Goal: Information Seeking & Learning: Learn about a topic

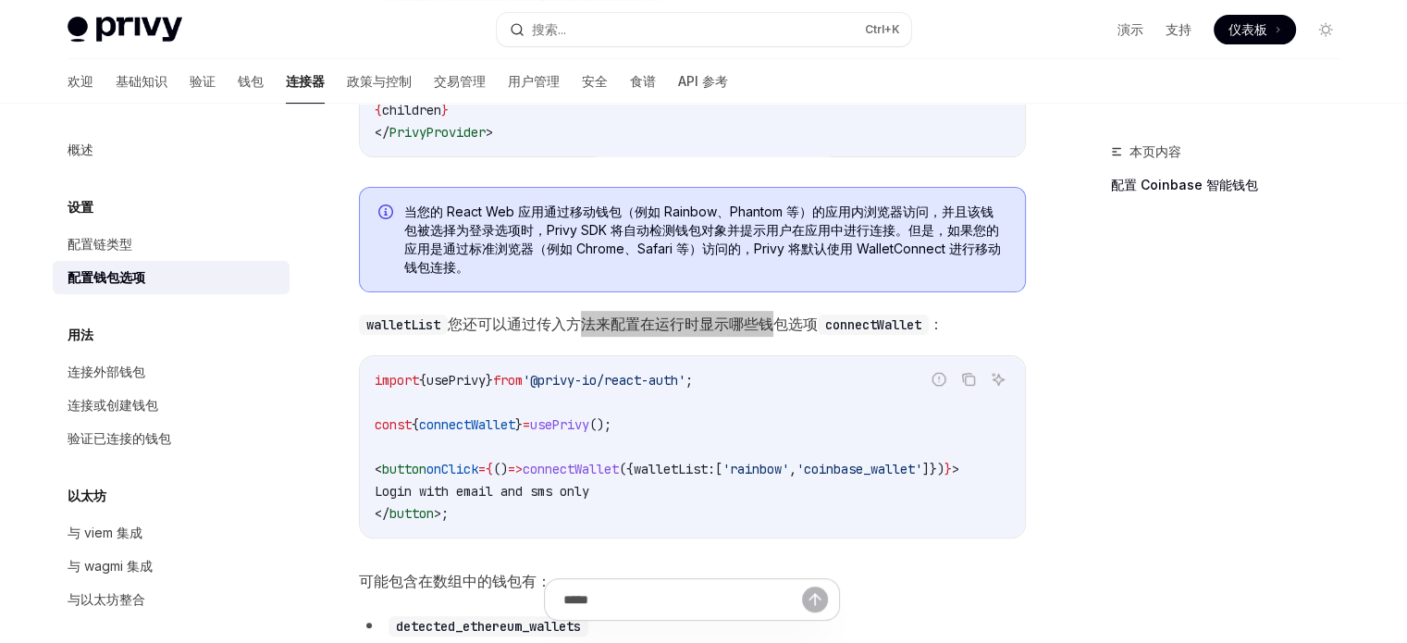
scroll to position [495, 0]
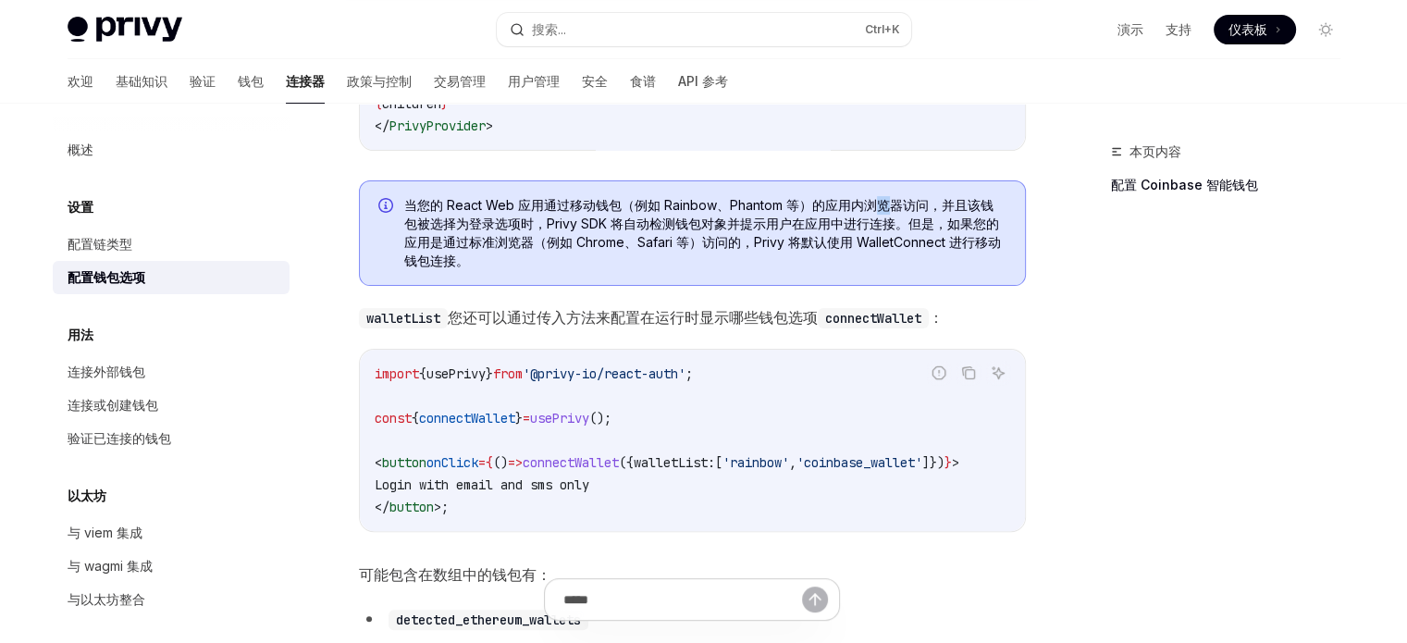
drag, startPoint x: 878, startPoint y: 204, endPoint x: 883, endPoint y: 219, distance: 15.5
click at [883, 219] on font "当您的 React Web 应用通过移动钱包（例如 Rainbow、Phantom 等）的应用内浏览器访问，并且该钱包被选择为登录选项时，Privy SDK …" at bounding box center [702, 232] width 597 height 71
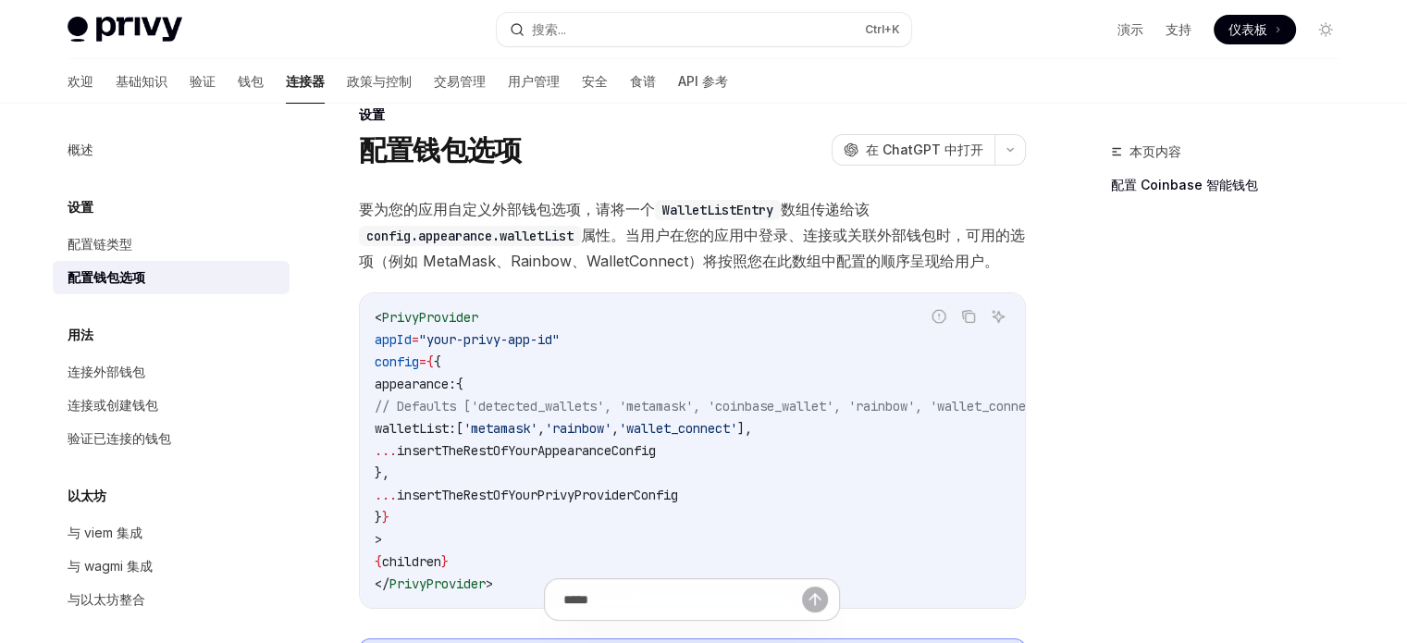
scroll to position [37, 0]
drag, startPoint x: 707, startPoint y: 234, endPoint x: 977, endPoint y: 245, distance: 270.4
click at [977, 245] on span "要为您的应用自定义外部钱包选项，请将一个 WalletListEntry 数组传递给该 config.appearance.walletList 属性。当用户…" at bounding box center [692, 235] width 667 height 78
click at [947, 237] on font "属性。当用户在您的应用中登录、连接或关联外部钱包时，可用的选项（例如 MetaMask、Rainbow、WalletConnect）将按照您在此数组中配置的顺…" at bounding box center [692, 248] width 666 height 44
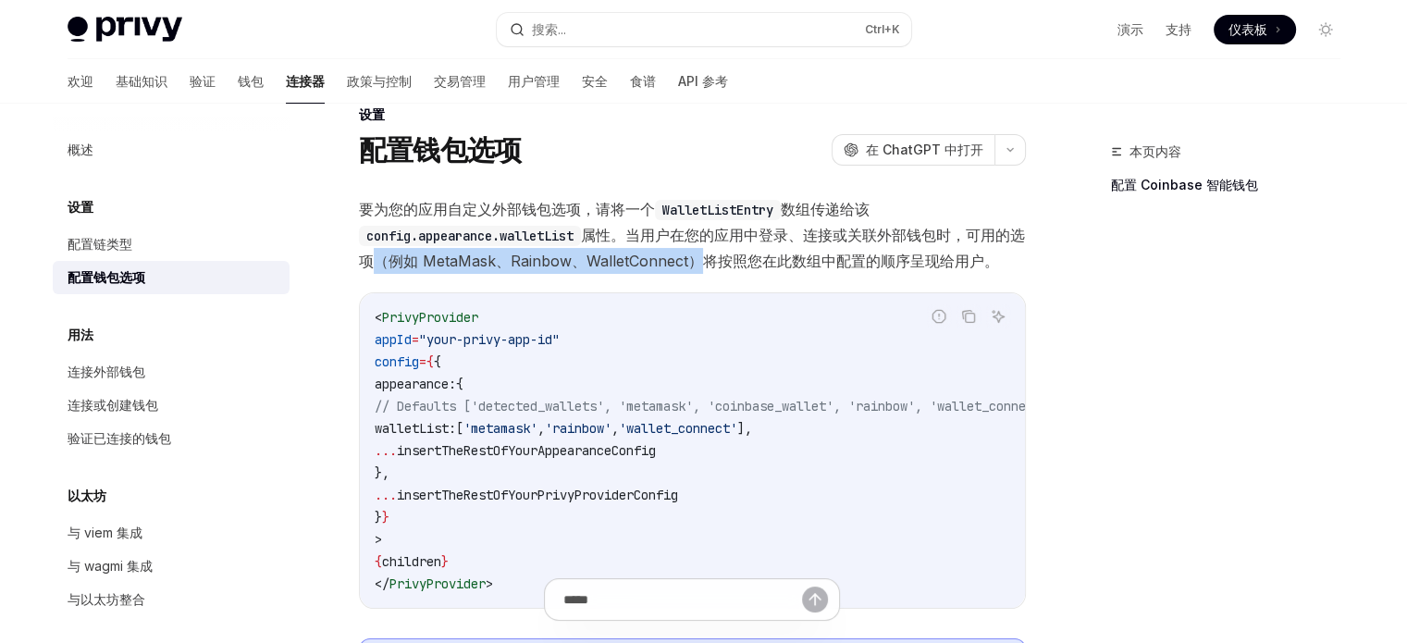
drag, startPoint x: 713, startPoint y: 261, endPoint x: 381, endPoint y: 262, distance: 332.2
click at [381, 262] on font "属性。当用户在您的应用中登录、连接或关联外部钱包时，可用的选项（例如 MetaMask、Rainbow、WalletConnect）将按照您在此数组中配置的顺…" at bounding box center [692, 248] width 666 height 44
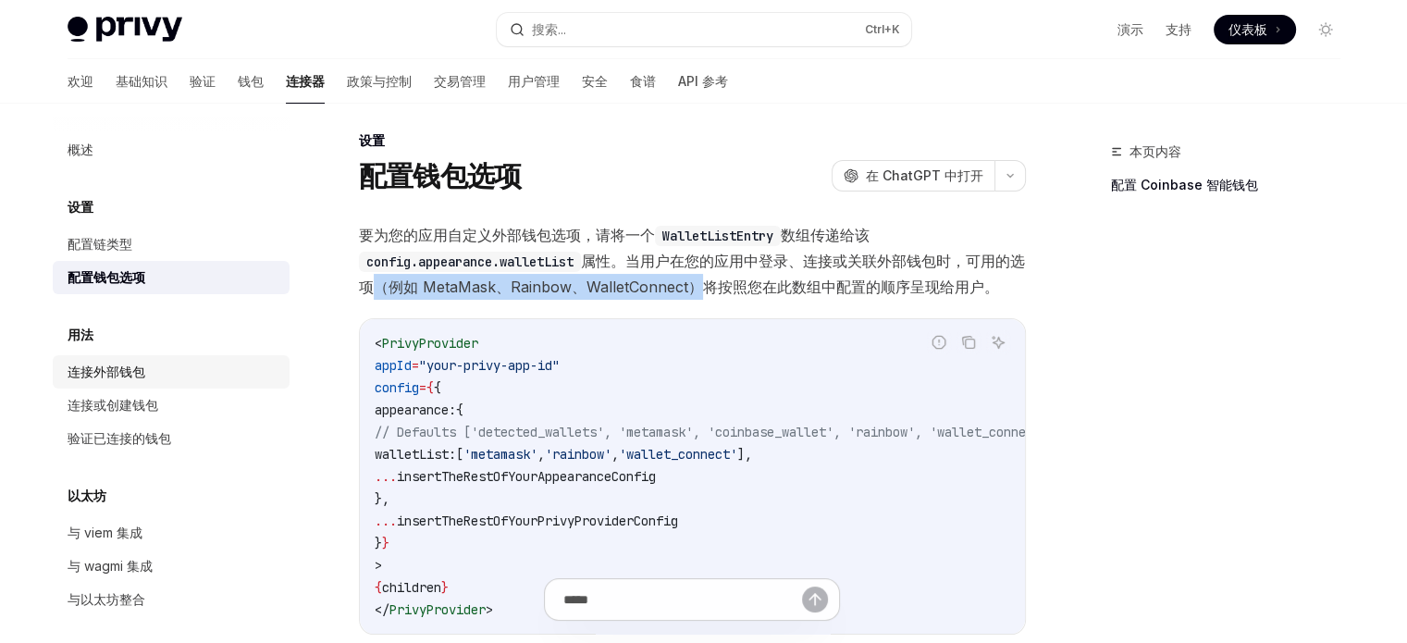
scroll to position [0, 0]
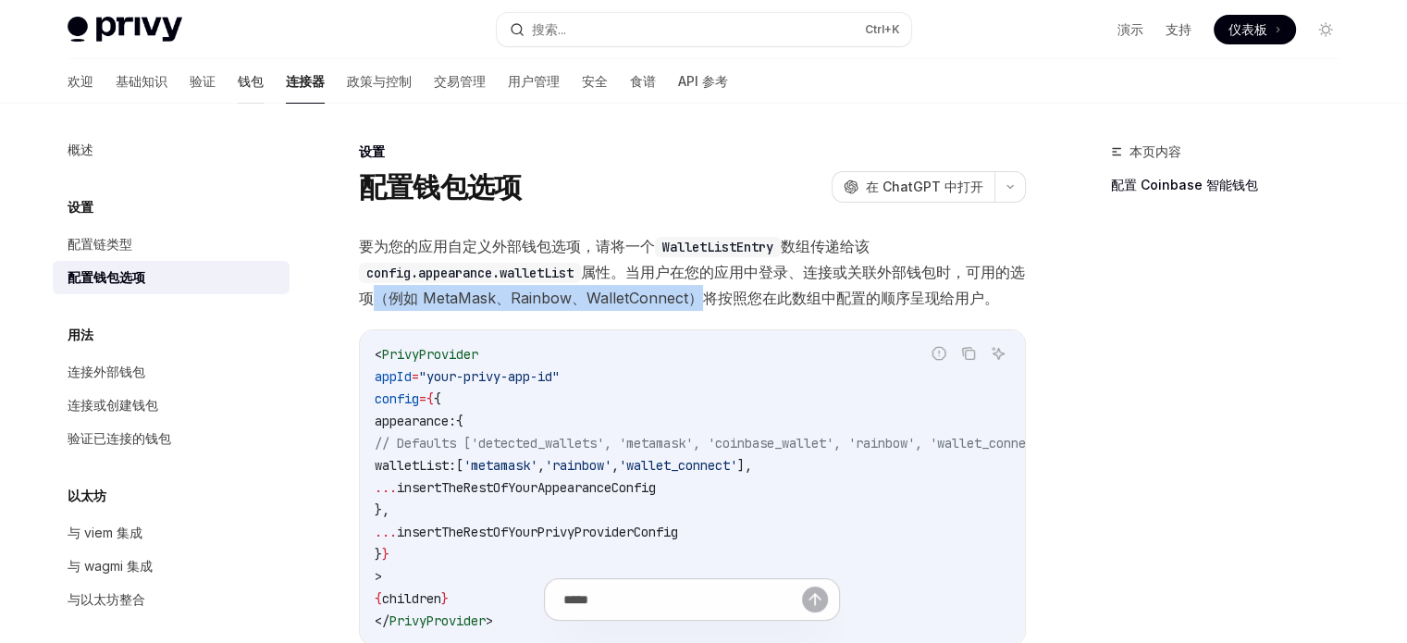
click at [238, 93] on link "钱包" at bounding box center [251, 81] width 26 height 44
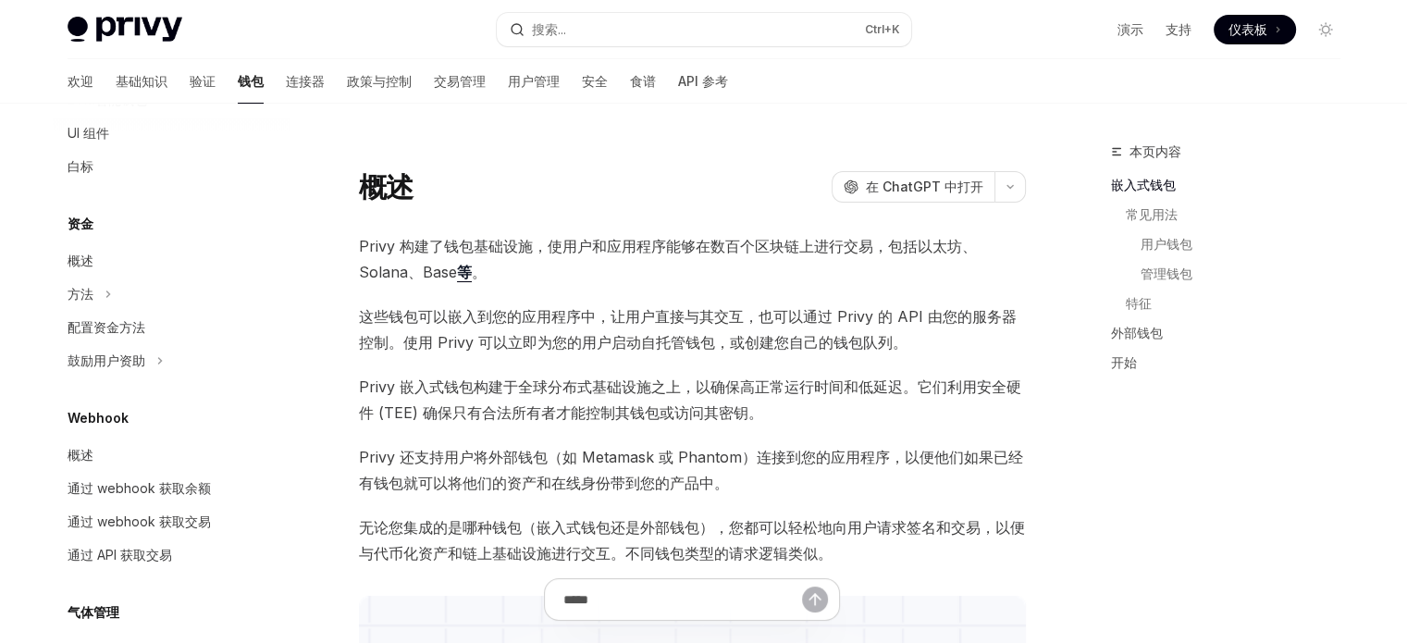
scroll to position [618, 0]
click at [116, 84] on font "基础知识" at bounding box center [142, 81] width 52 height 16
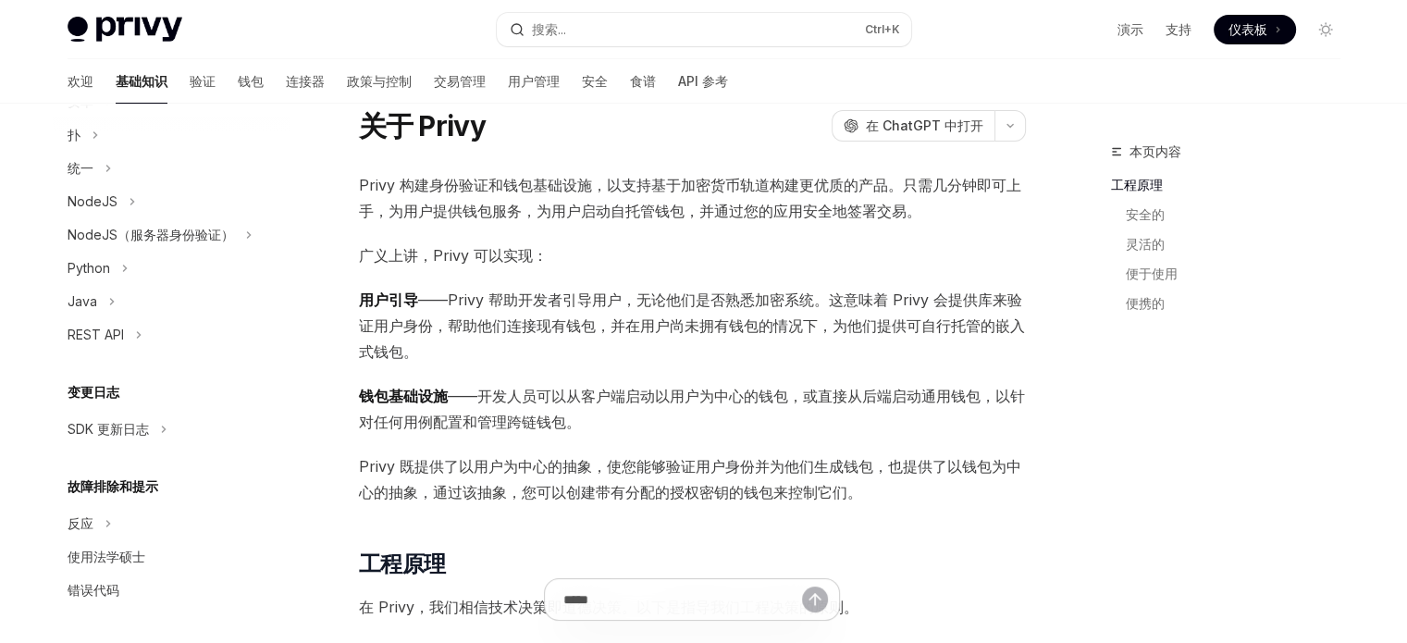
scroll to position [63, 0]
click at [190, 87] on font "验证" at bounding box center [203, 81] width 26 height 16
type textarea "*"
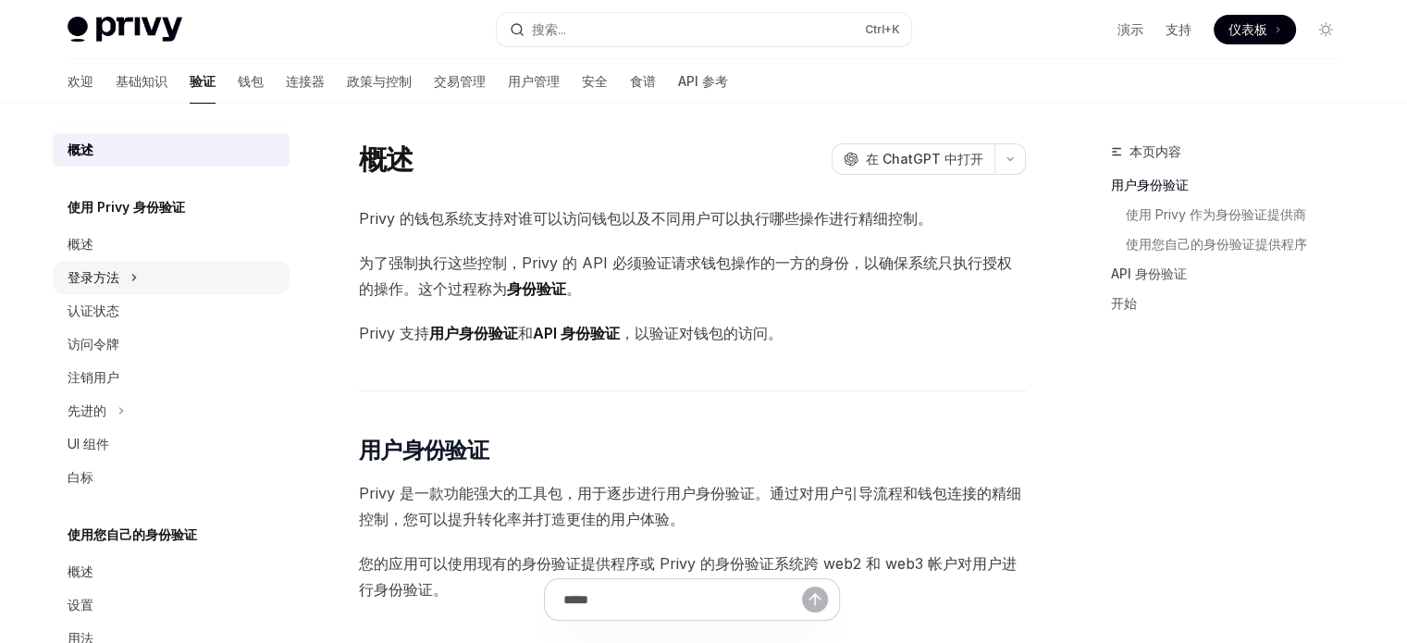
click at [105, 273] on font "登录方法" at bounding box center [94, 277] width 52 height 16
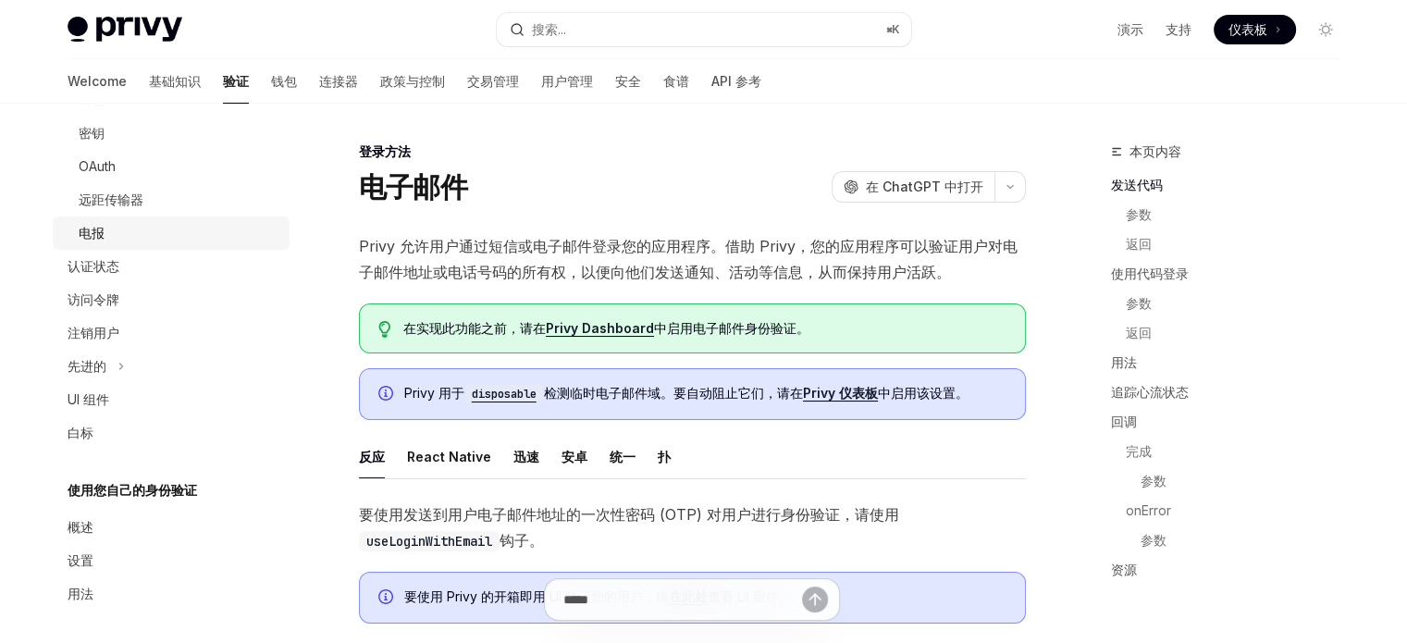
click at [114, 222] on div "电报" at bounding box center [179, 233] width 200 height 22
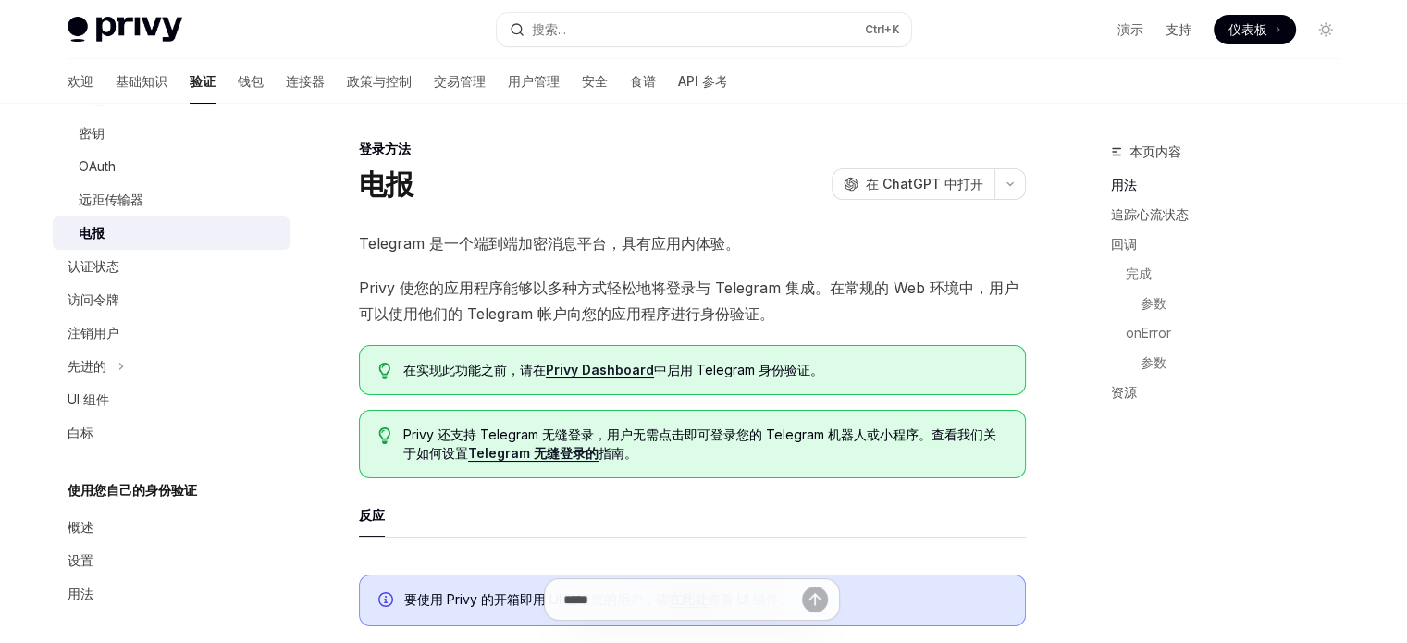
scroll to position [7, 0]
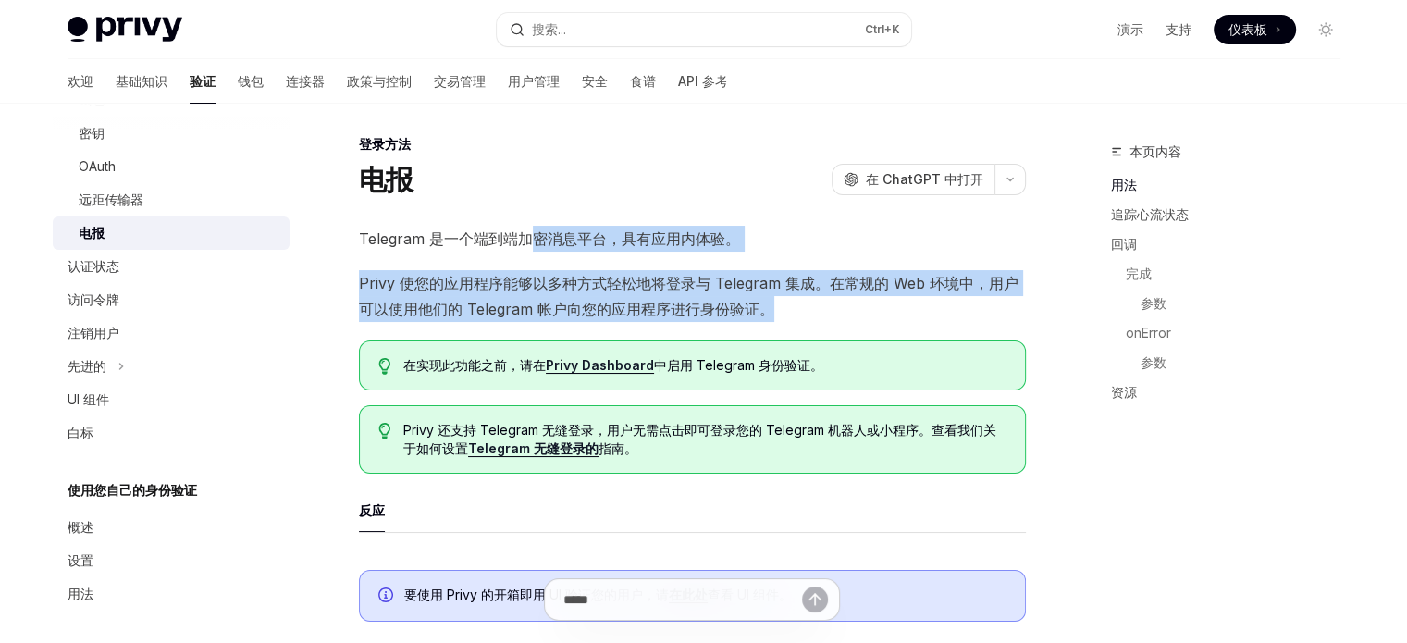
drag, startPoint x: 534, startPoint y: 234, endPoint x: 803, endPoint y: 318, distance: 282.1
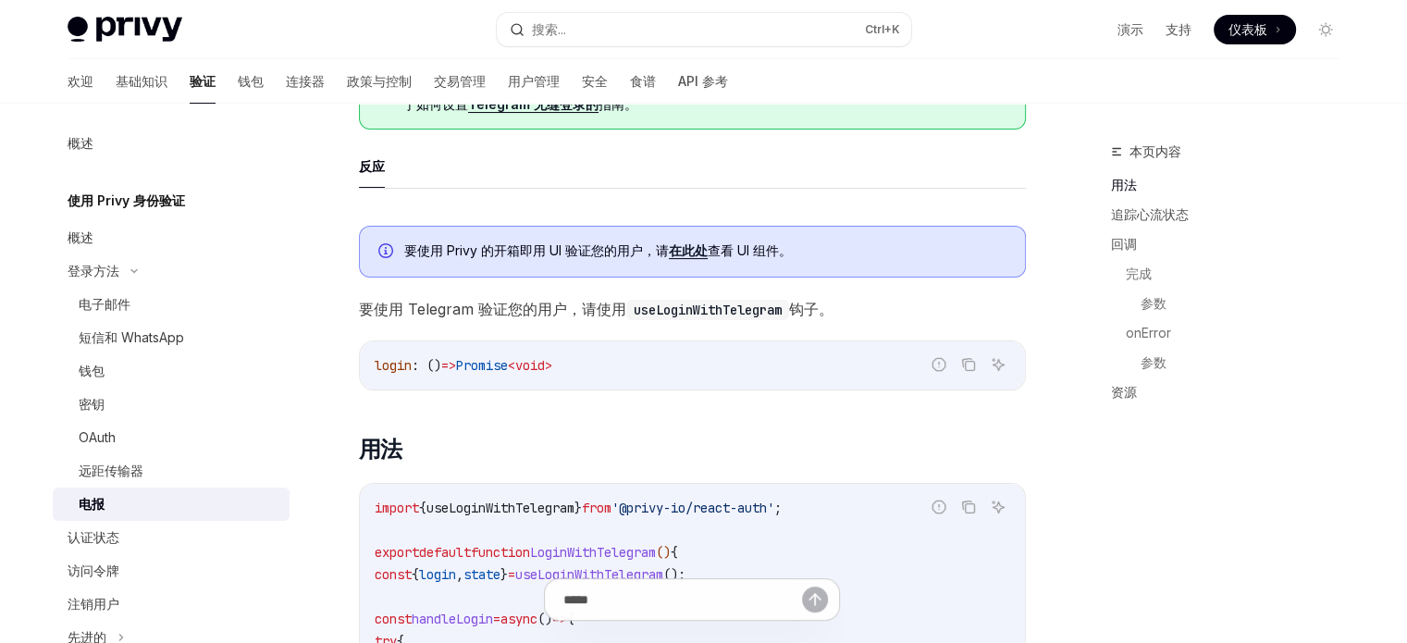
scroll to position [0, 0]
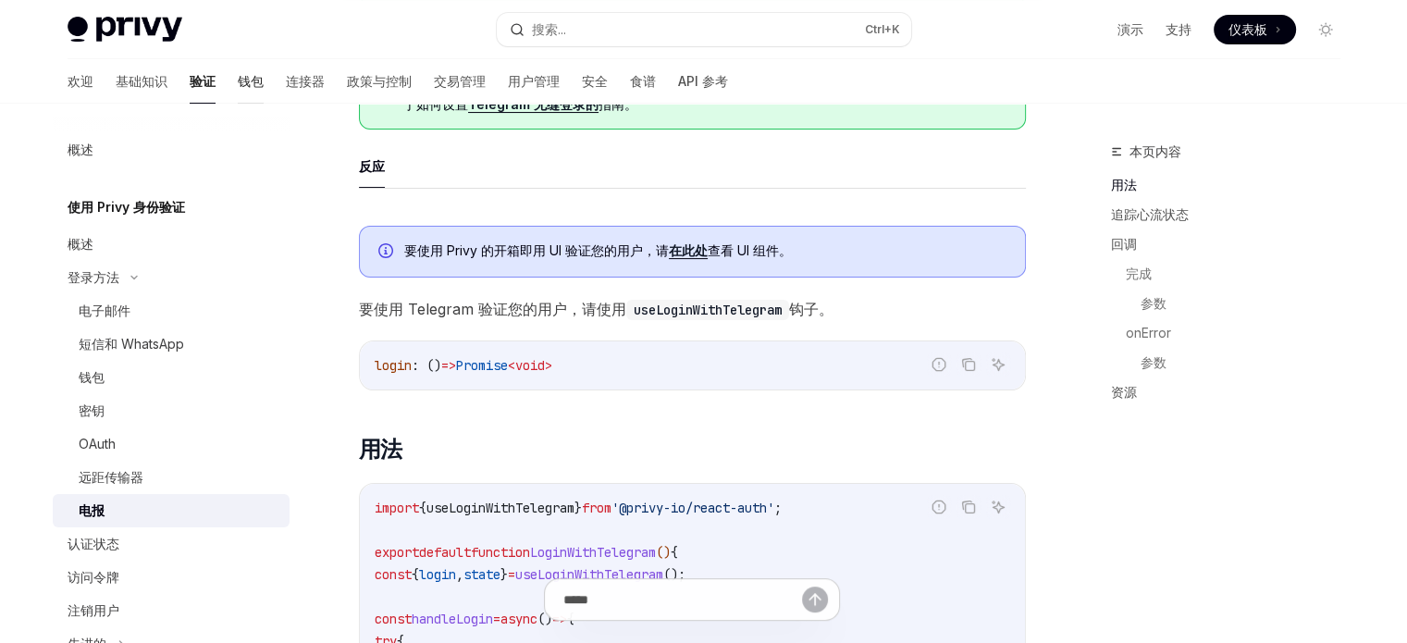
click at [238, 73] on font "钱包" at bounding box center [251, 81] width 26 height 16
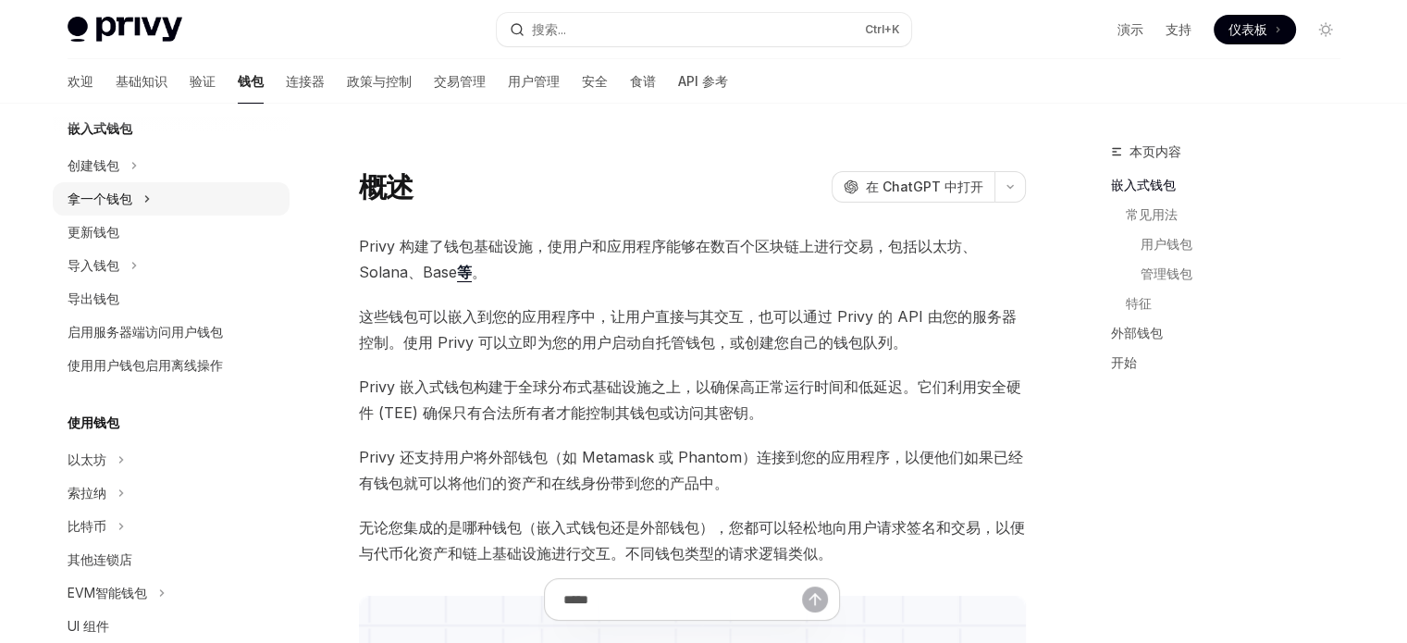
scroll to position [122, 0]
drag, startPoint x: 517, startPoint y: 315, endPoint x: 625, endPoint y: 314, distance: 108.3
click at [625, 314] on font "这些钱包可以嵌入到您的应用程序中，让用户直接与其交互，也可以通过 Privy 的 API 由您的服务器控制。使用 Privy 可以立即为您的用户启动自托管钱包…" at bounding box center [688, 329] width 658 height 44
click at [531, 309] on font "这些钱包可以嵌入到您的应用程序中，让用户直接与其交互，也可以通过 Privy 的 API 由您的服务器控制。使用 Privy 可以立即为您的用户启动自托管钱包…" at bounding box center [688, 329] width 658 height 44
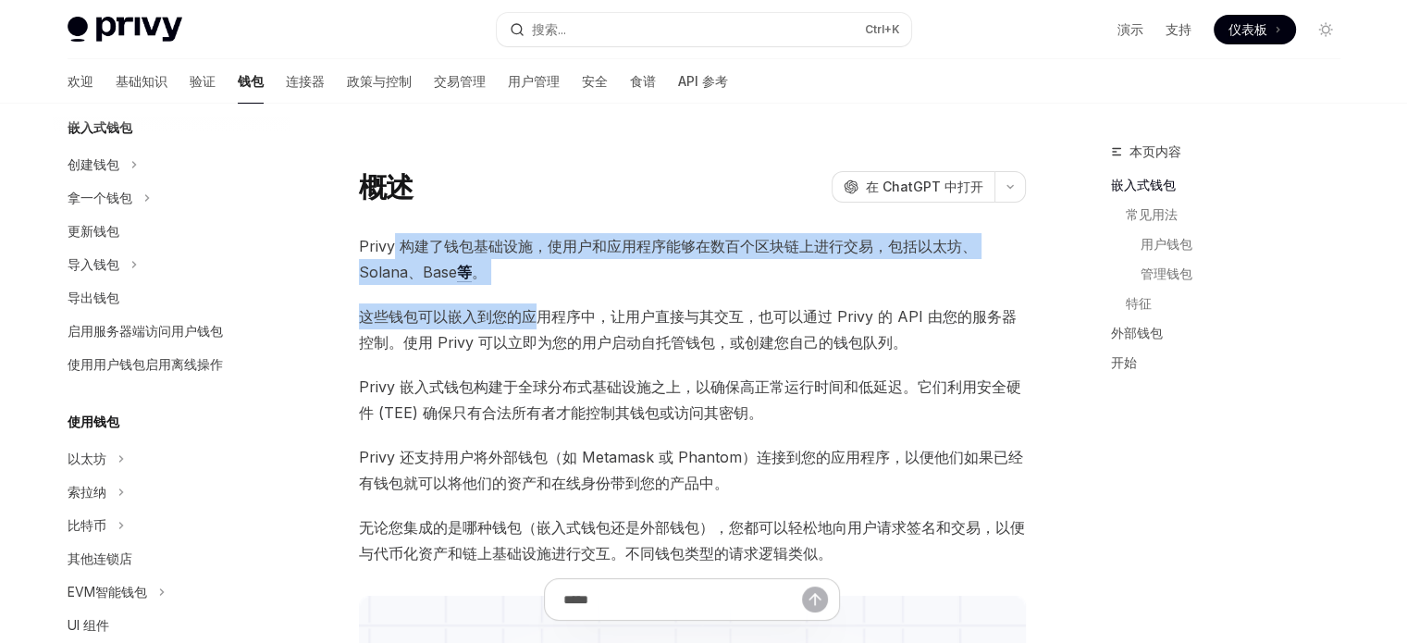
drag, startPoint x: 538, startPoint y: 309, endPoint x: 393, endPoint y: 251, distance: 156.5
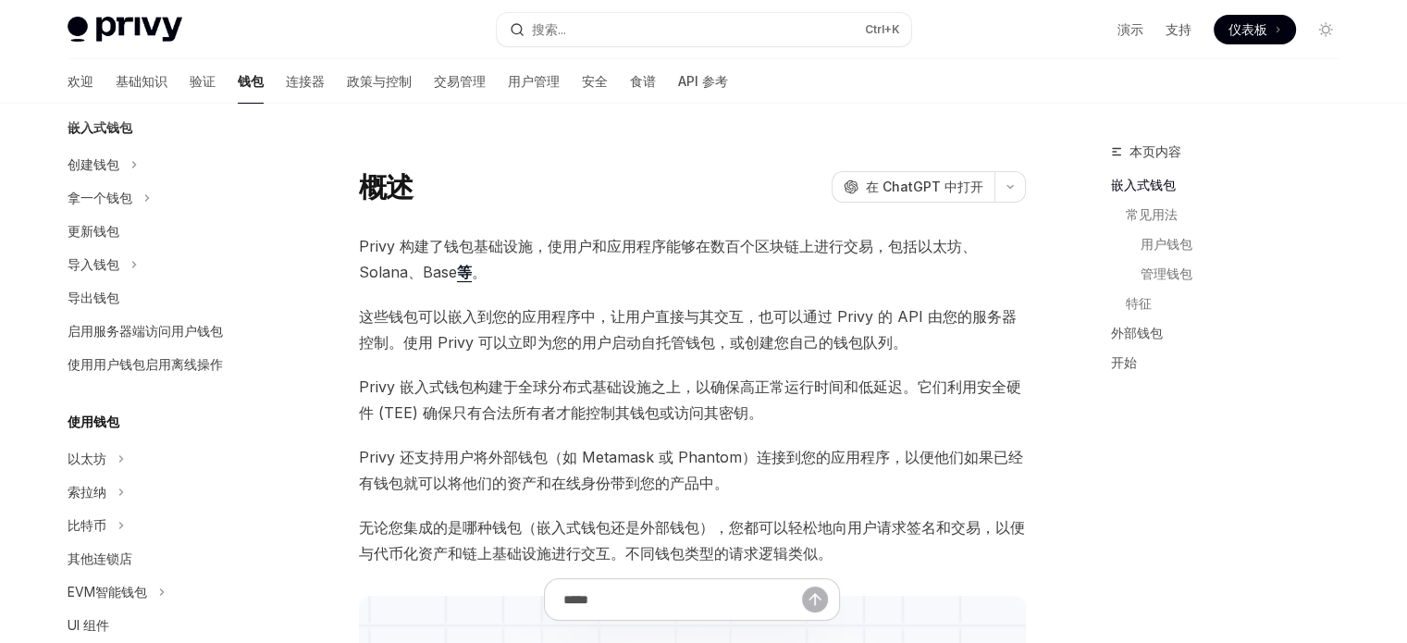
click at [629, 314] on font "这些钱包可以嵌入到您的应用程序中，让用户直接与其交互，也可以通过 Privy 的 API 由您的服务器控制。使用 Privy 可以立即为您的用户启动自托管钱包…" at bounding box center [688, 329] width 658 height 44
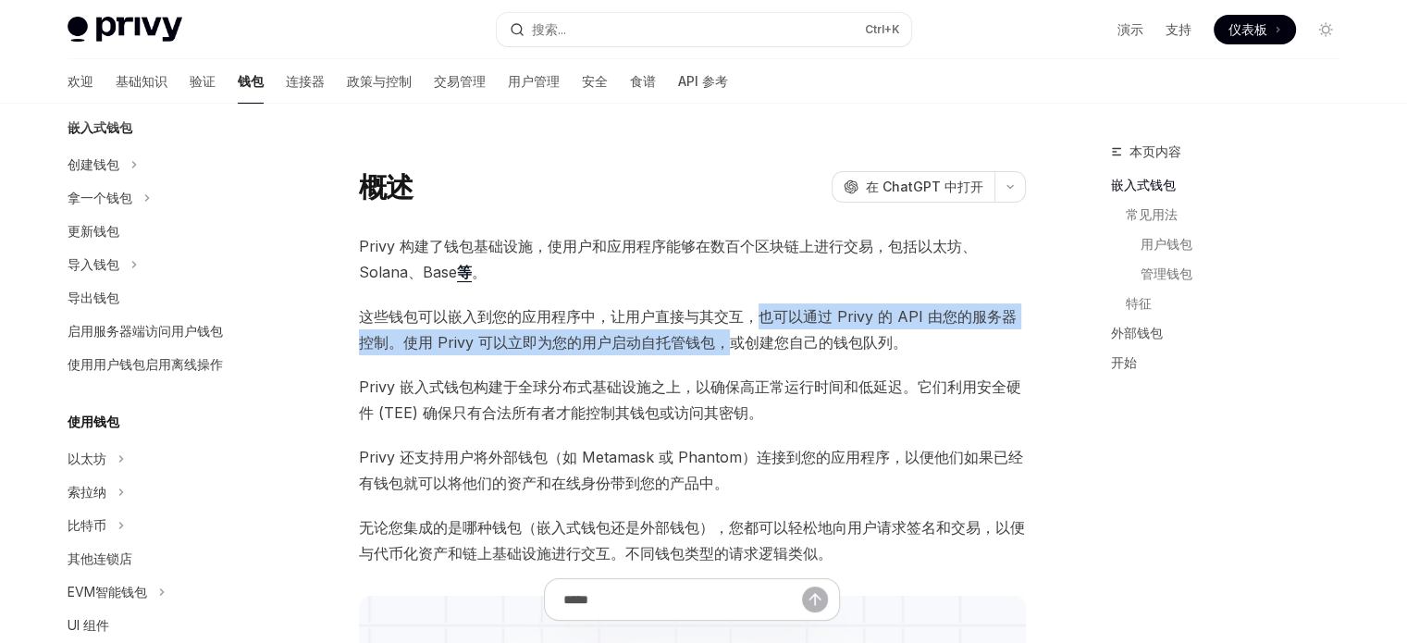
drag, startPoint x: 752, startPoint y: 320, endPoint x: 721, endPoint y: 340, distance: 37.5
click at [721, 340] on font "这些钱包可以嵌入到您的应用程序中，让用户直接与其交互，也可以通过 Privy 的 API 由您的服务器控制。使用 Privy 可以立即为您的用户启动自托管钱包…" at bounding box center [688, 329] width 658 height 44
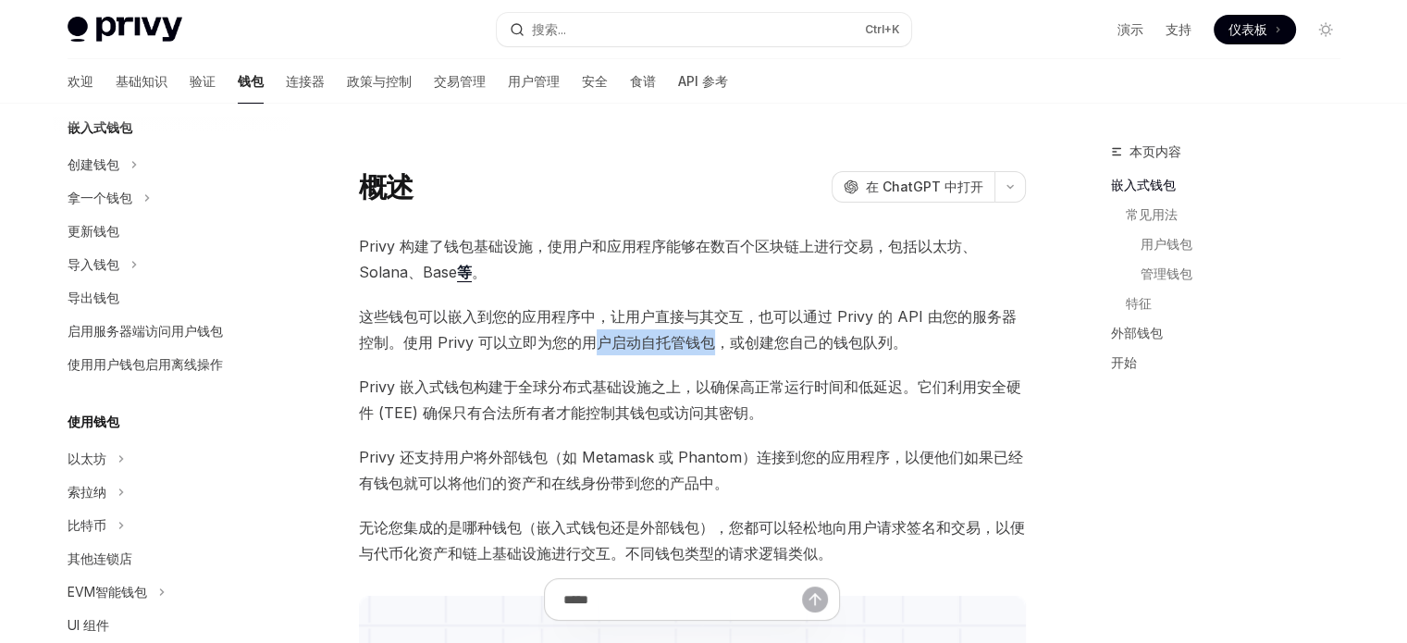
drag, startPoint x: 601, startPoint y: 340, endPoint x: 717, endPoint y: 340, distance: 115.7
click at [717, 340] on font "这些钱包可以嵌入到您的应用程序中，让用户直接与其交互，也可以通过 Privy 的 API 由您的服务器控制。使用 Privy 可以立即为您的用户启动自托管钱包…" at bounding box center [688, 329] width 658 height 44
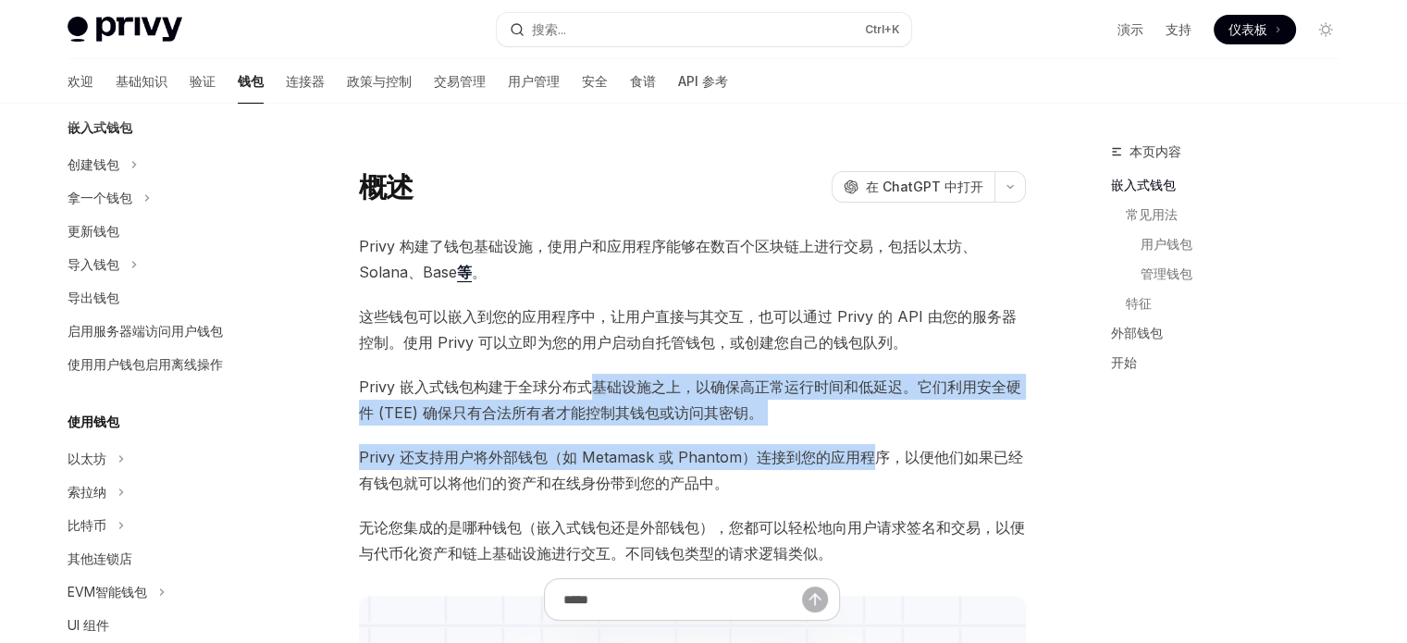
drag, startPoint x: 596, startPoint y: 388, endPoint x: 874, endPoint y: 427, distance: 281.2
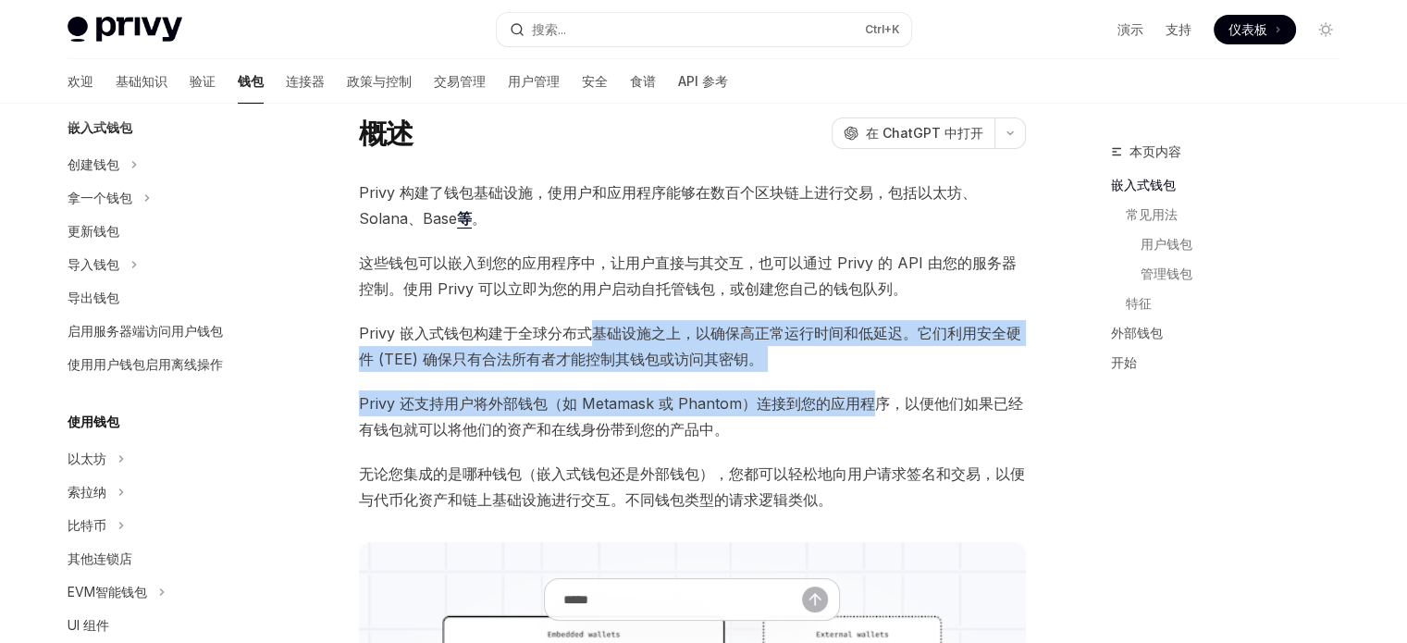
scroll to position [56, 0]
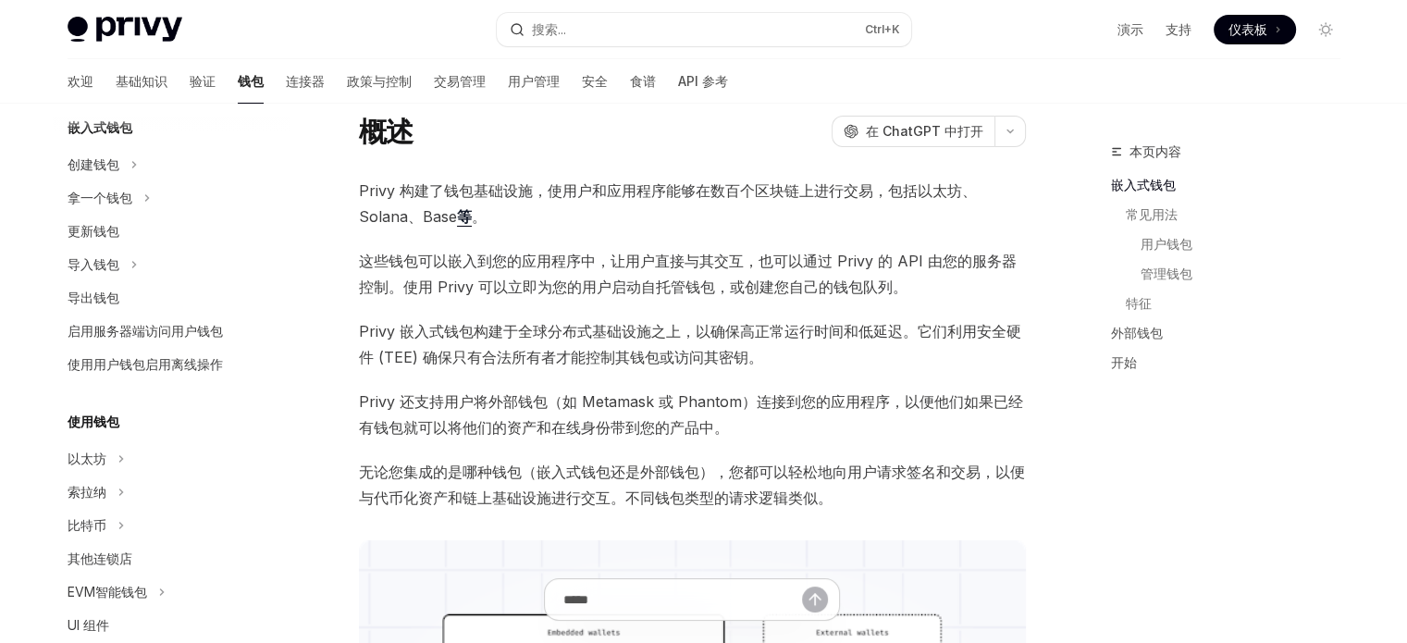
click at [823, 429] on span "Privy 还支持用户将外部钱包（如 Metamask 或 Phantom）连接到您的应用程序，以便他们如果已经有钱包就可以将他们的资产和在线身份带到您的产品…" at bounding box center [692, 415] width 667 height 52
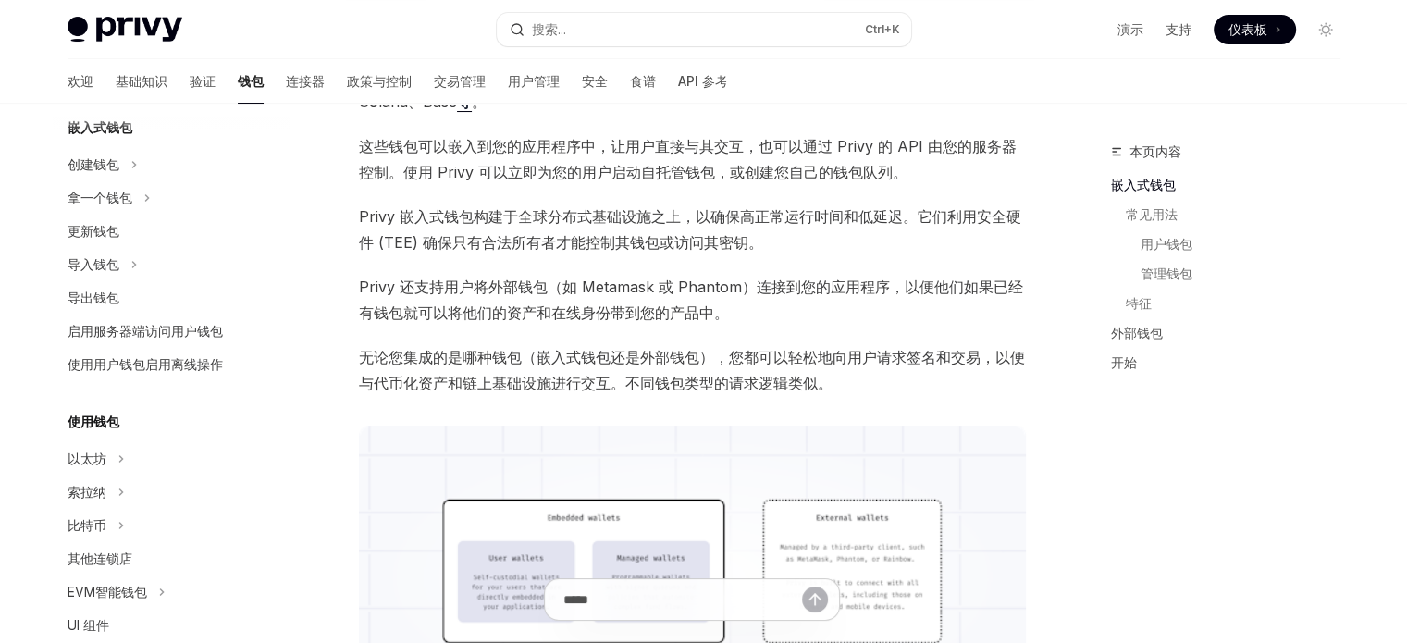
scroll to position [174, 0]
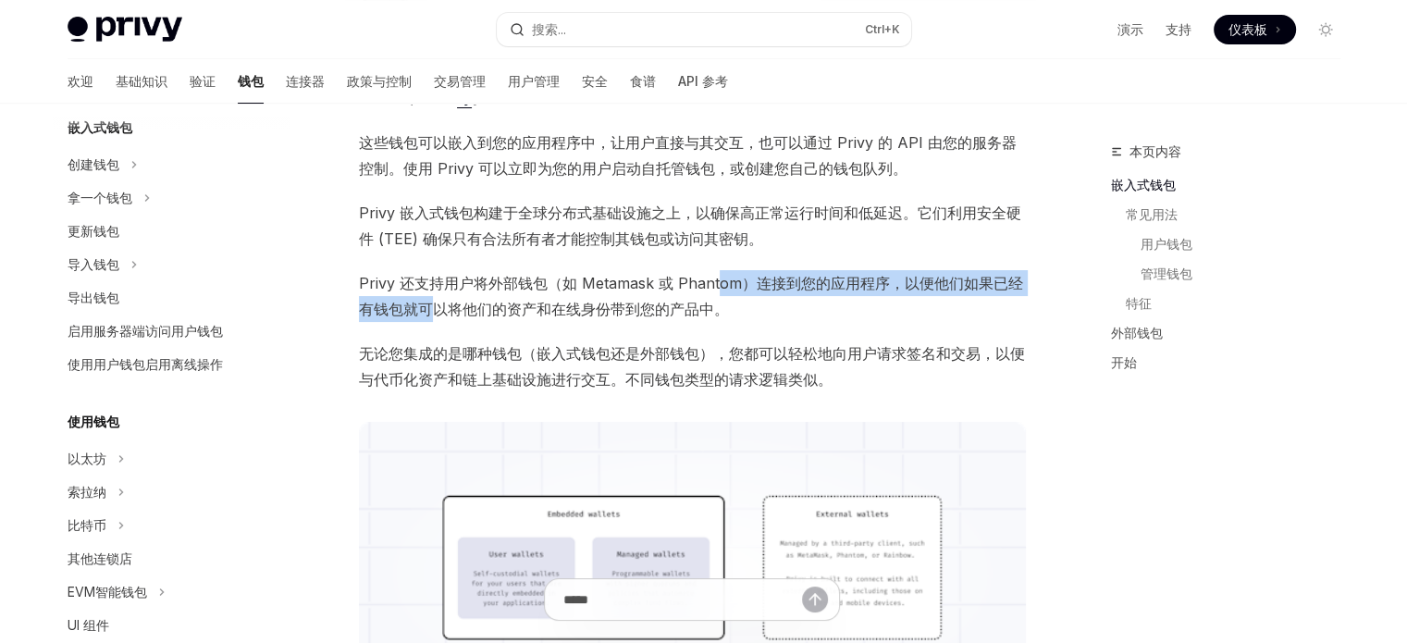
drag, startPoint x: 426, startPoint y: 300, endPoint x: 793, endPoint y: 300, distance: 367.3
click at [793, 300] on span "Privy 还支持用户将外部钱包（如 Metamask 或 Phantom）连接到您的应用程序，以便他们如果已经有钱包就可以将他们的资产和在线身份带到您的产品…" at bounding box center [692, 296] width 667 height 52
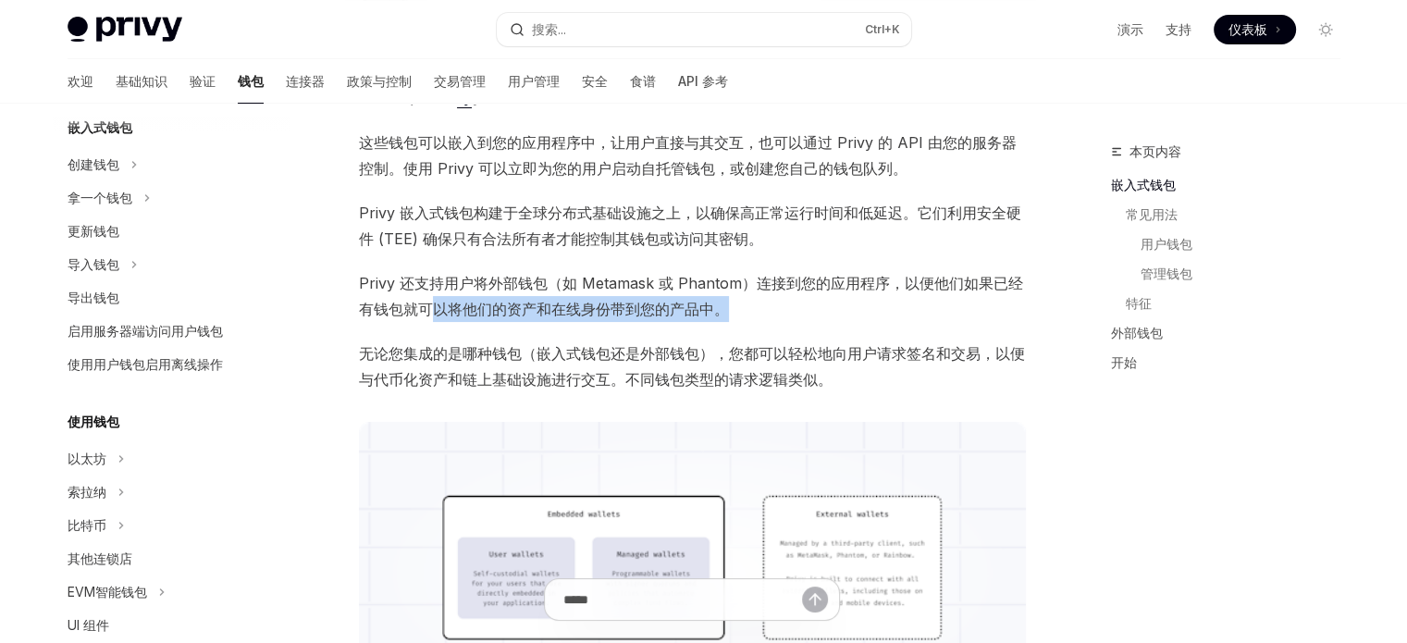
click at [793, 300] on span "Privy 还支持用户将外部钱包（如 Metamask 或 Phantom）连接到您的应用程序，以便他们如果已经有钱包就可以将他们的资产和在线身份带到您的产品…" at bounding box center [692, 296] width 667 height 52
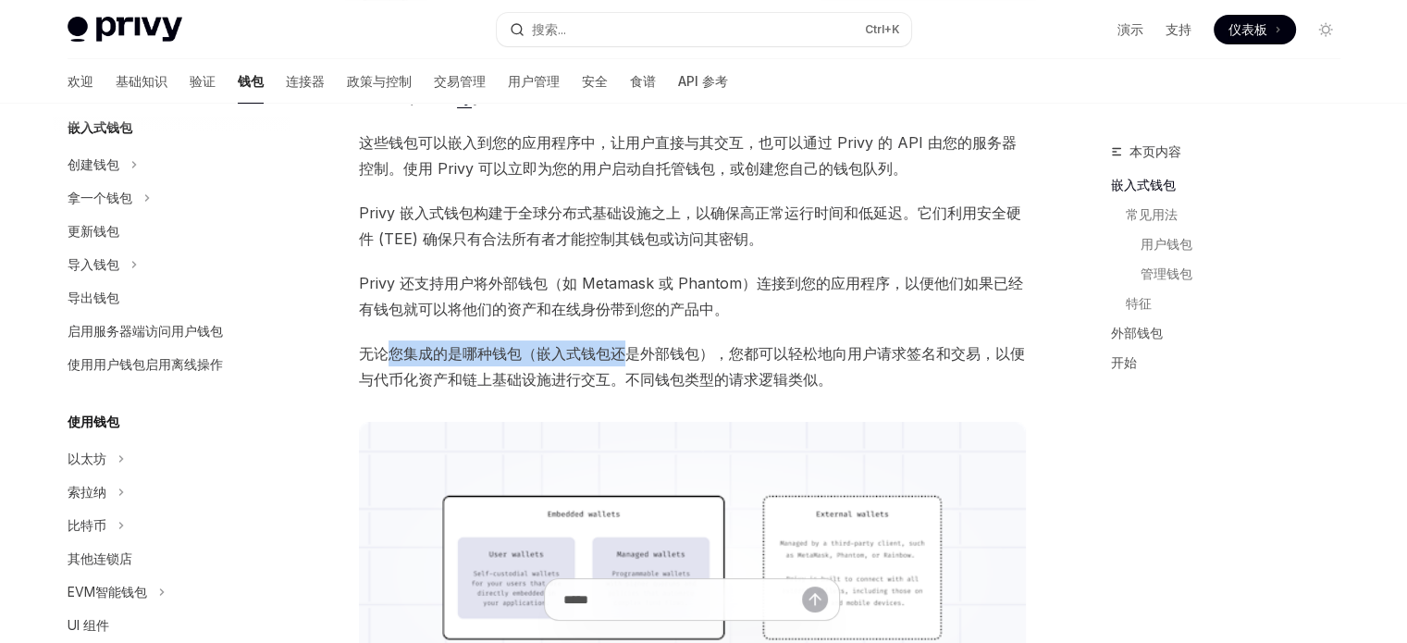
drag, startPoint x: 383, startPoint y: 351, endPoint x: 622, endPoint y: 361, distance: 238.9
click at [622, 361] on font "无论您集成的是哪种钱包（嵌入式钱包还是外部钱包），您都可以轻松地向用户请求签名和交易，以便与代币化资产和链上基础设施进行交互。不同钱包类型的请求逻辑类似。" at bounding box center [692, 366] width 666 height 44
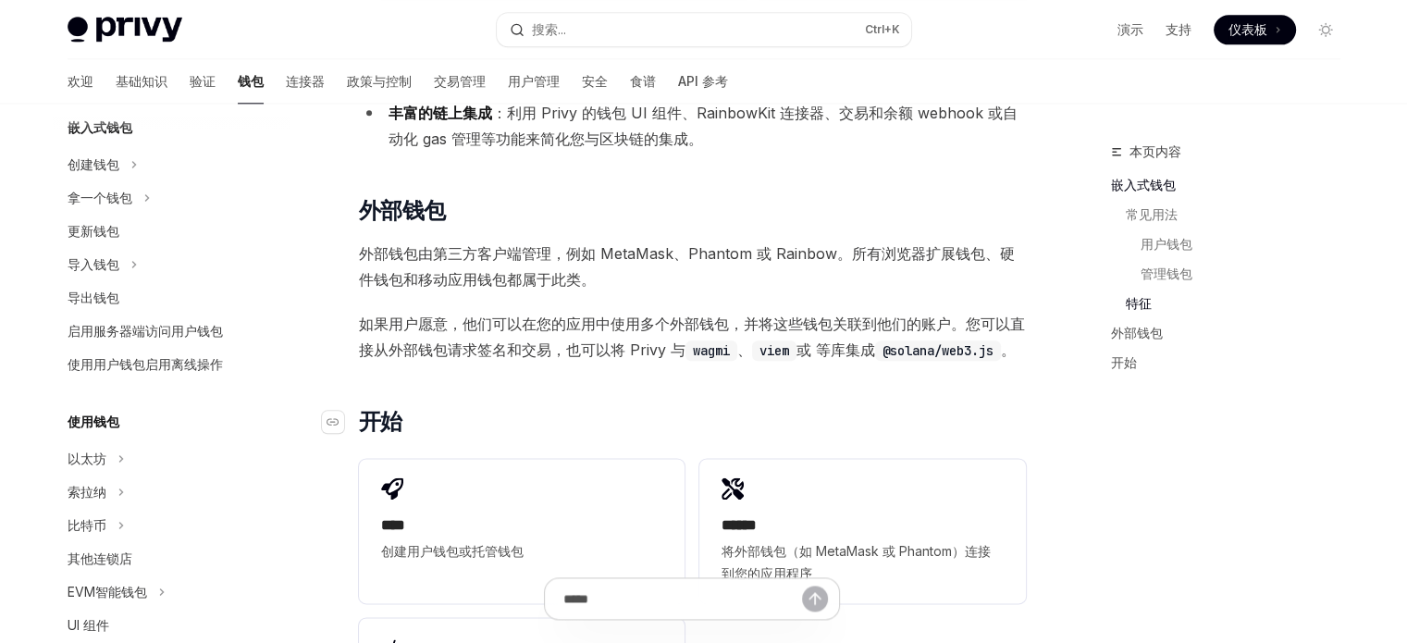
scroll to position [2197, 0]
drag, startPoint x: 694, startPoint y: 300, endPoint x: 916, endPoint y: 305, distance: 222.1
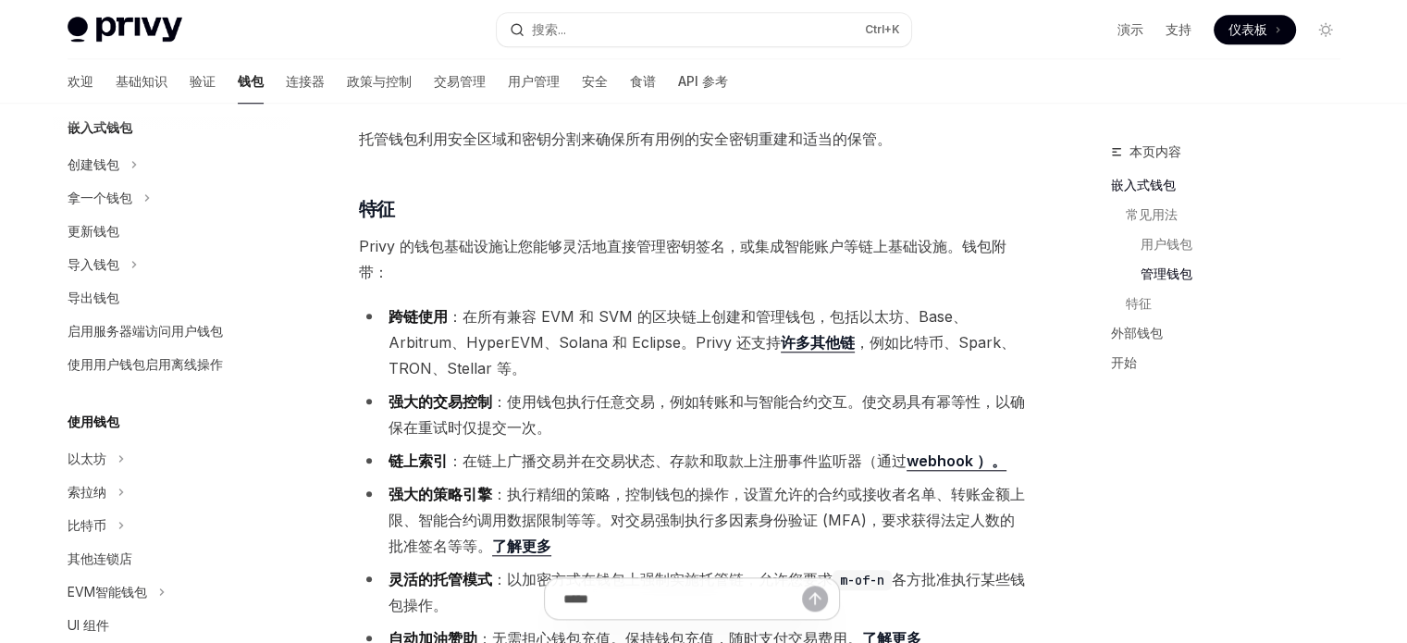
scroll to position [1856, 0]
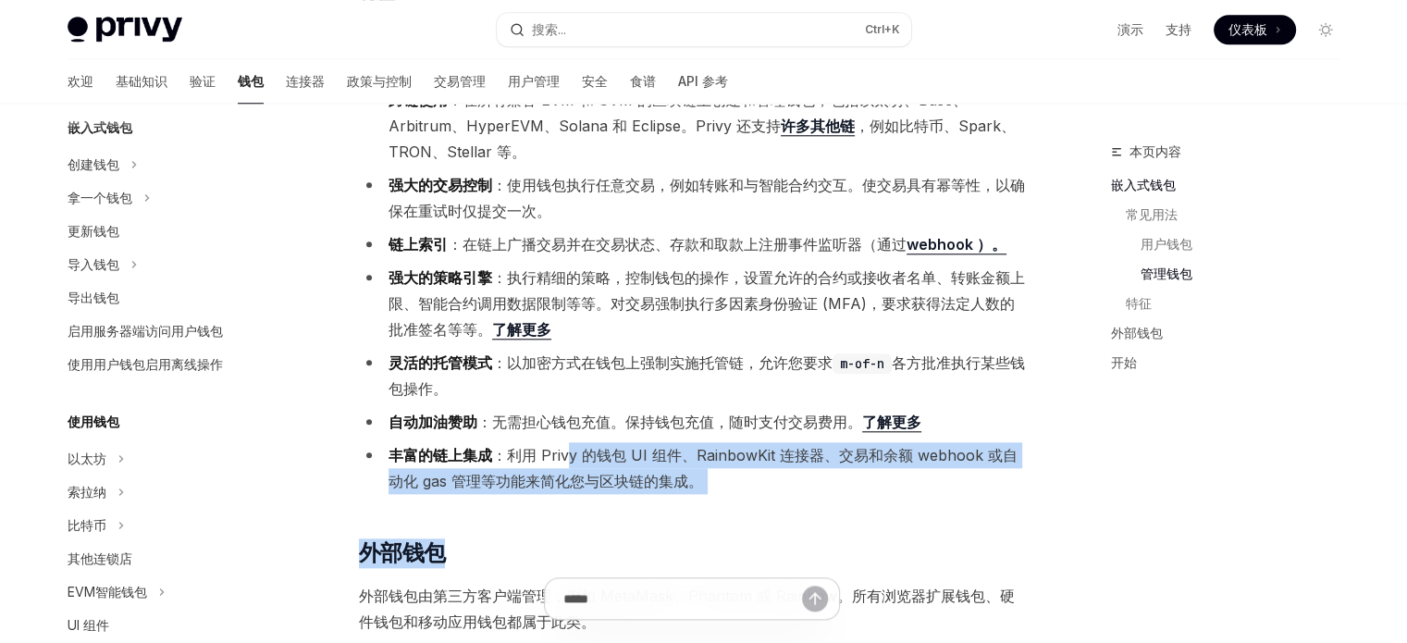
drag, startPoint x: 566, startPoint y: 457, endPoint x: 725, endPoint y: 507, distance: 166.8
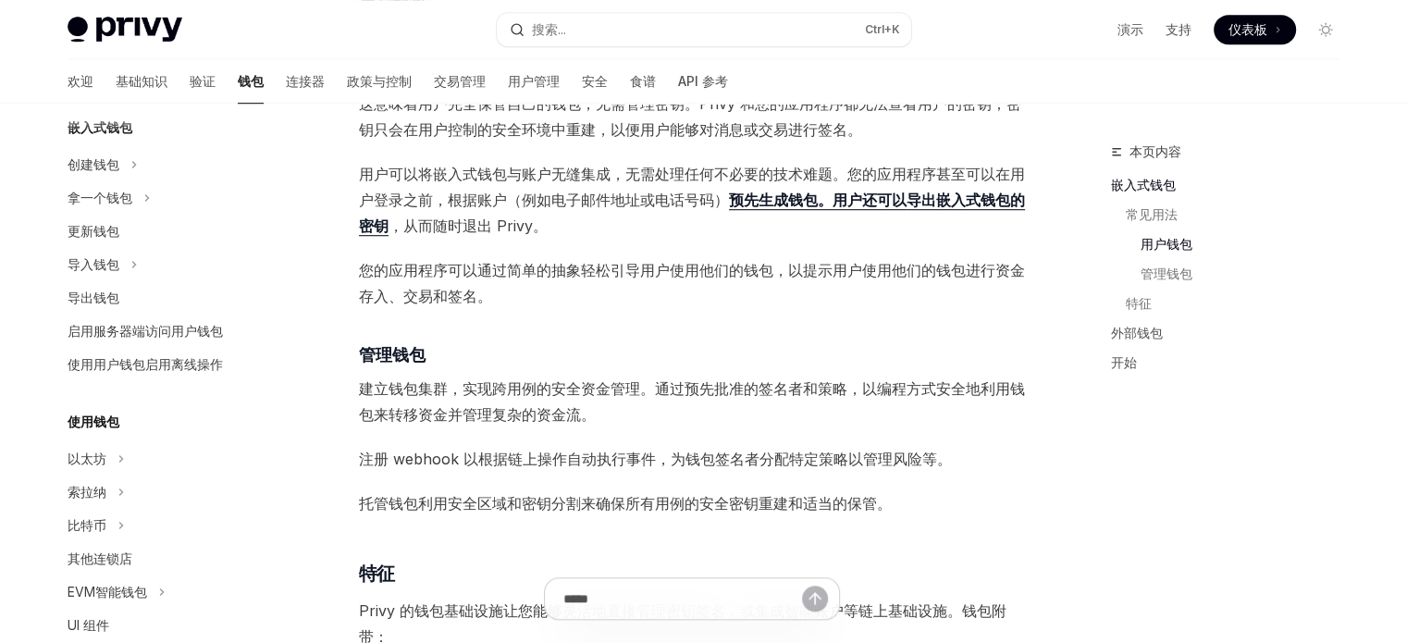
scroll to position [1276, 0]
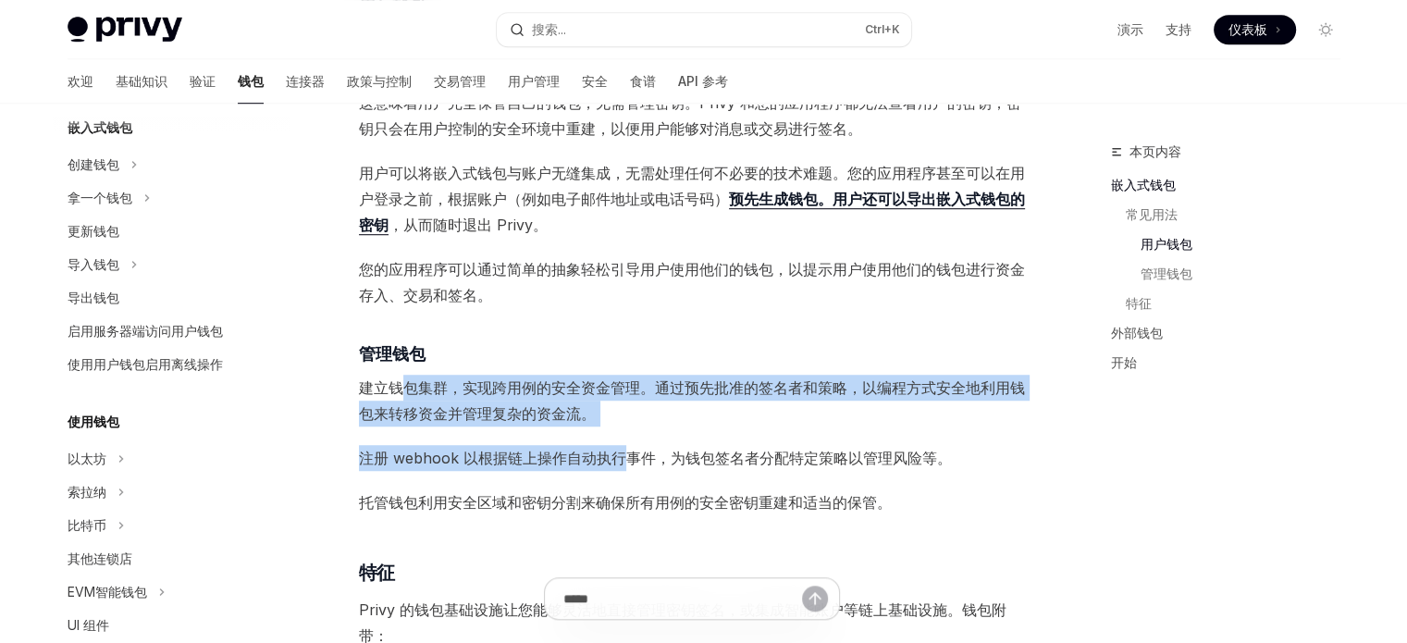
drag, startPoint x: 408, startPoint y: 388, endPoint x: 626, endPoint y: 443, distance: 225.3
click at [626, 443] on div "Privy 构建了钱包基础设施，使用户和应用程序能够在数百个区块链上进行交易，包括以太坊、Solana、Base 等 。 这些钱包可以嵌入到您的应用程序中，让…" at bounding box center [692, 313] width 667 height 2713
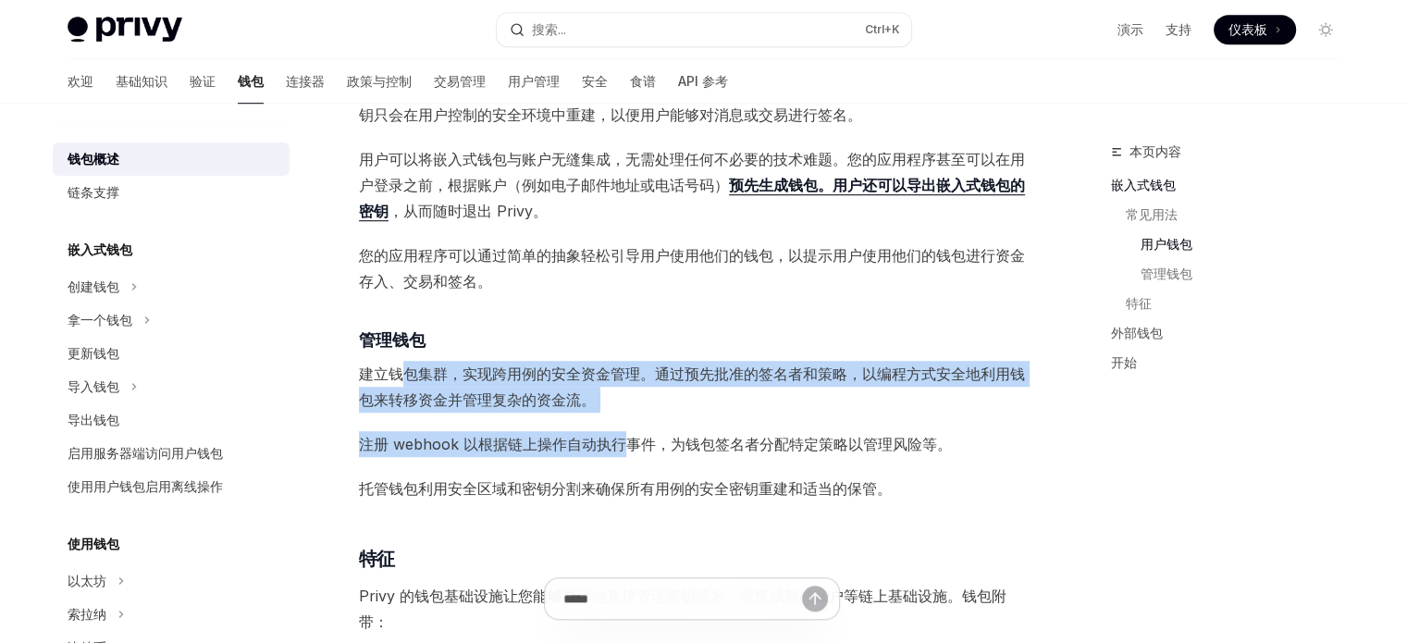
scroll to position [1291, 0]
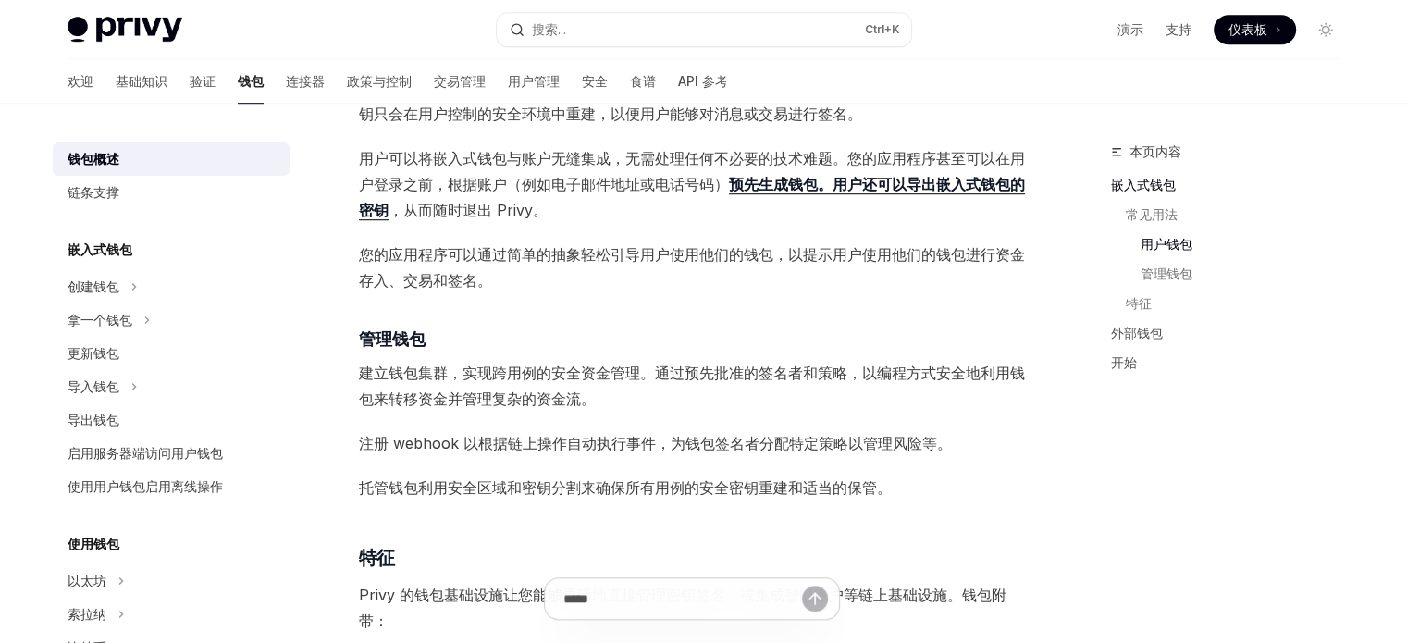
click at [415, 288] on font "您的应用程序可以通过简单的抽象轻松引导用户使用他们的钱包，以提示用户使用他们的钱包进行资金存入、交易和签名。" at bounding box center [692, 267] width 666 height 44
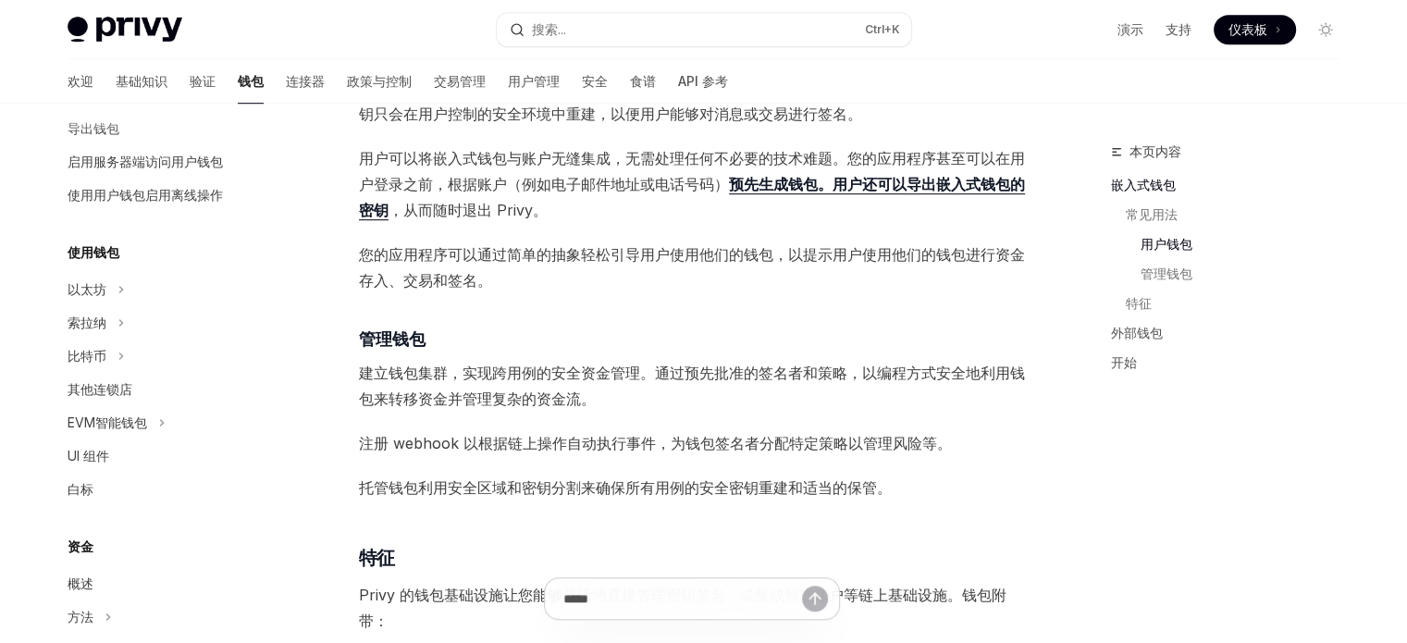
scroll to position [292, 0]
click at [94, 461] on font "UI 组件" at bounding box center [89, 455] width 42 height 16
type textarea "*"
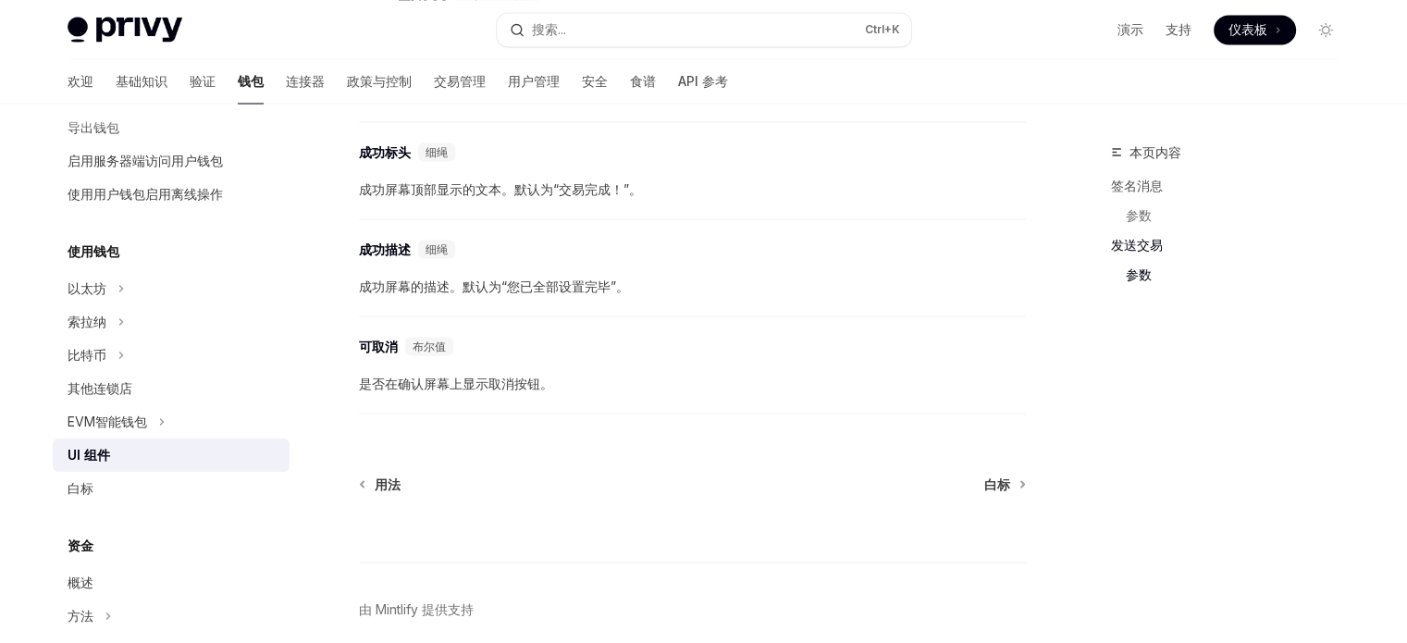
scroll to position [3416, 0]
